Goal: Task Accomplishment & Management: Manage account settings

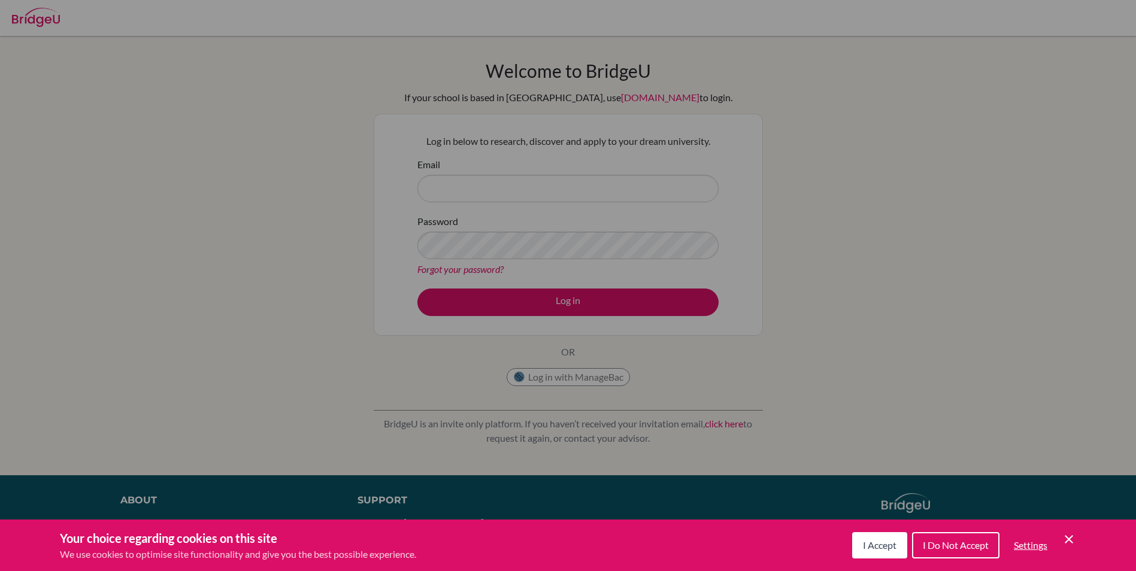
click at [637, 212] on div "Cookie Preferences" at bounding box center [568, 285] width 1136 height 571
click at [1070, 533] on icon "Cookie Control Close Icon" at bounding box center [1069, 539] width 14 height 14
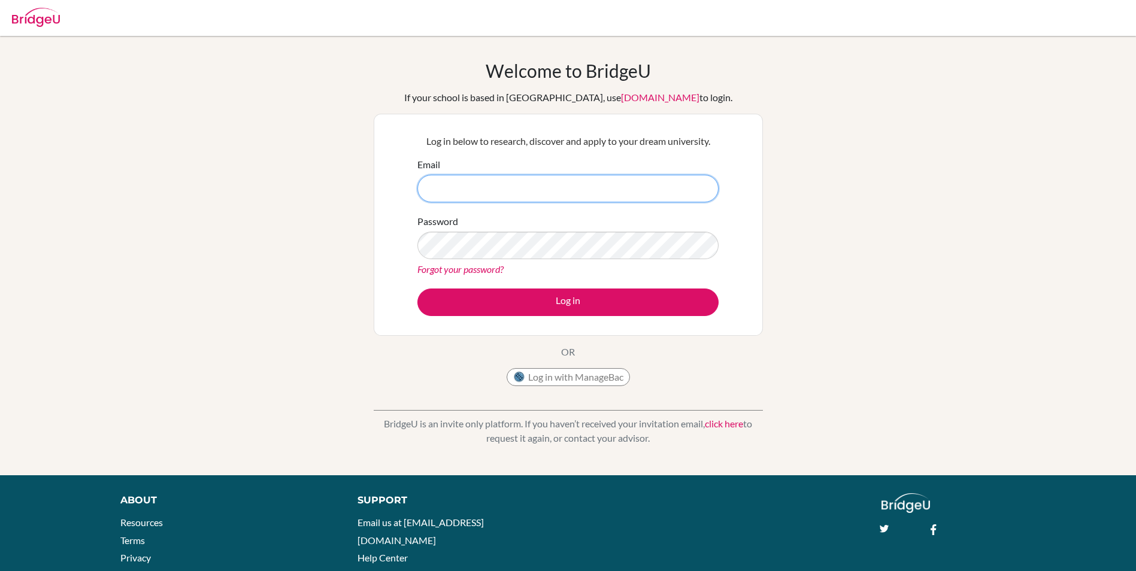
click at [490, 187] on input "Email" at bounding box center [567, 189] width 301 height 28
type input "[EMAIL_ADDRESS][DOMAIN_NAME]"
click at [417, 289] on button "Log in" at bounding box center [567, 303] width 301 height 28
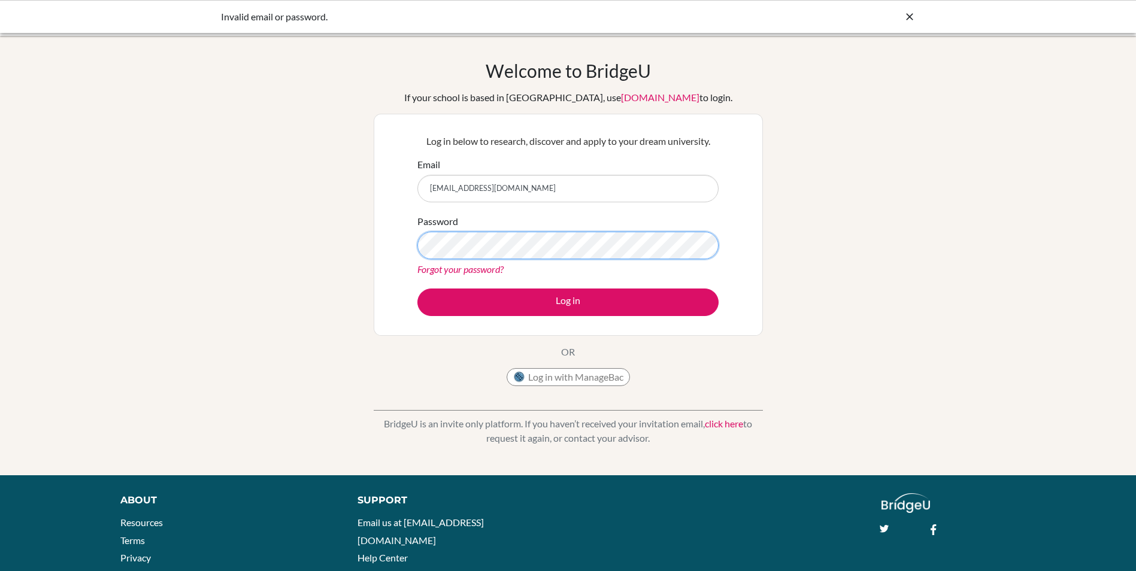
click at [417, 289] on button "Log in" at bounding box center [567, 303] width 301 height 28
